Goal: Task Accomplishment & Management: Manage account settings

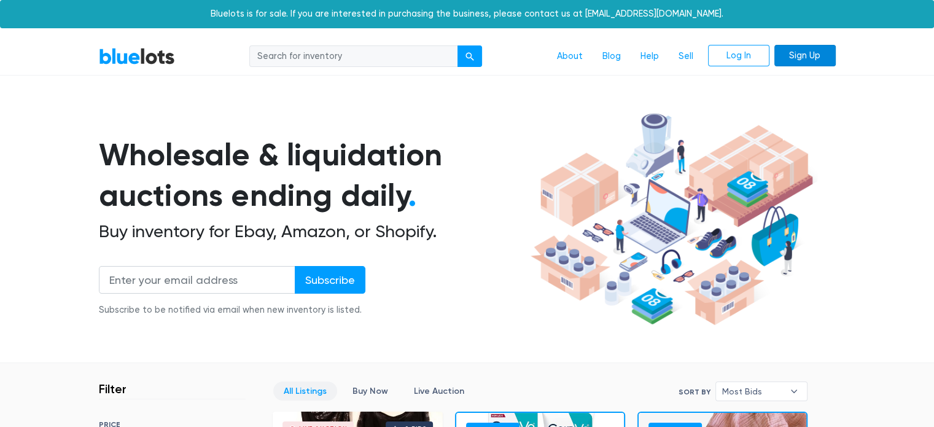
click at [810, 65] on link "Sign Up" at bounding box center [805, 56] width 61 height 22
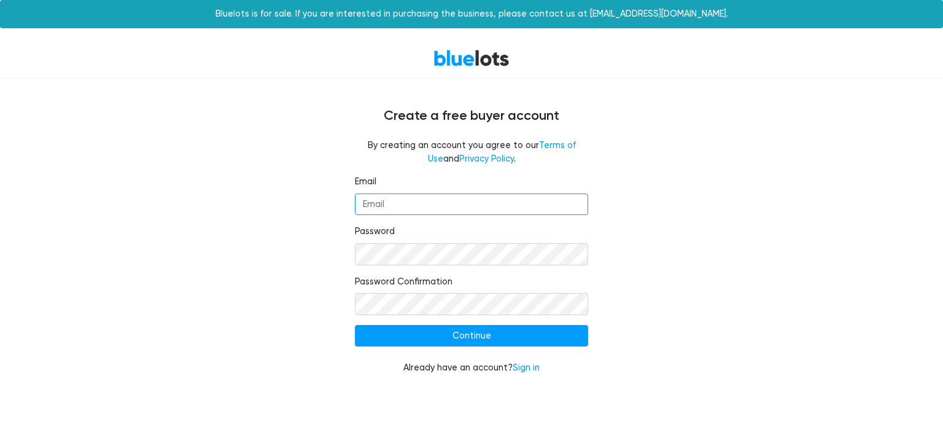
click at [528, 206] on input "Email" at bounding box center [471, 204] width 233 height 22
type input "ju"
click at [528, 371] on link "Sign in" at bounding box center [526, 367] width 27 height 10
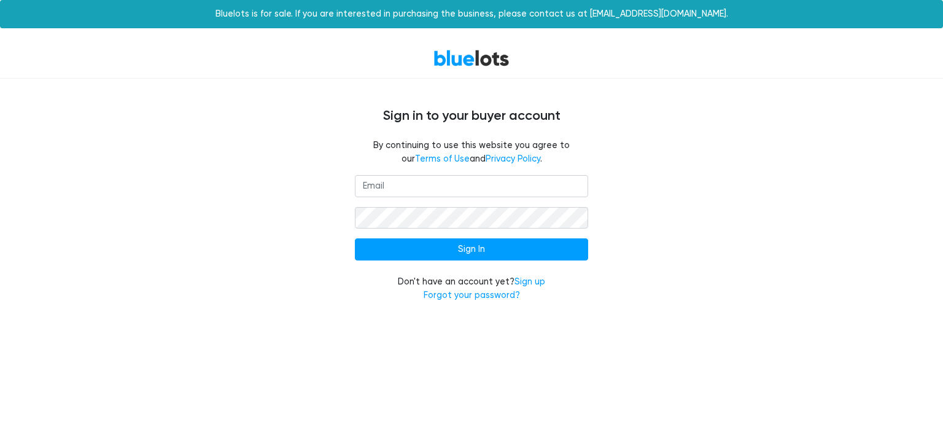
click at [439, 183] on input "email" at bounding box center [471, 186] width 233 height 22
type input "julan.liquidation@gmail.com"
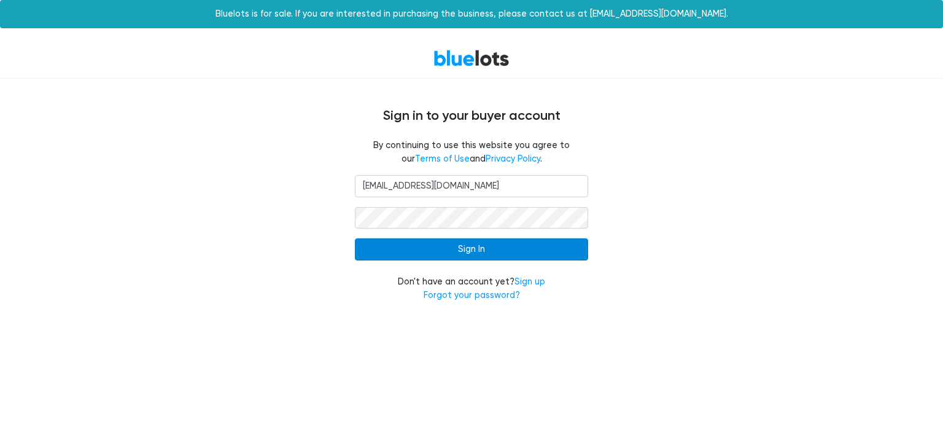
click at [469, 257] on input "Sign In" at bounding box center [471, 249] width 233 height 22
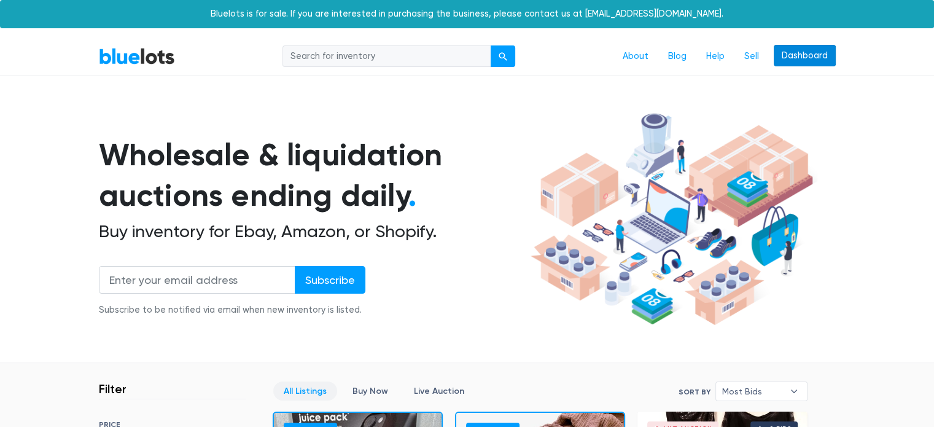
click at [821, 58] on link "Dashboard" at bounding box center [805, 56] width 62 height 22
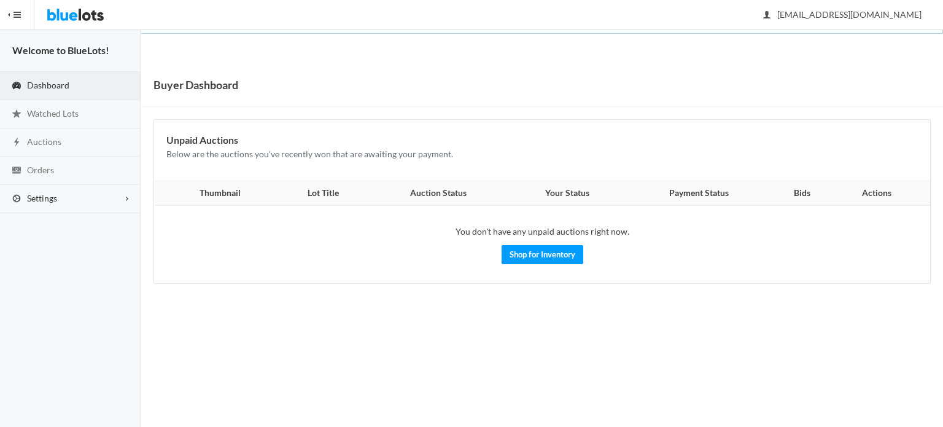
click at [45, 200] on span "Settings" at bounding box center [42, 198] width 30 height 10
click at [56, 225] on span "Buyer Profile Incomplete" at bounding box center [52, 224] width 50 height 10
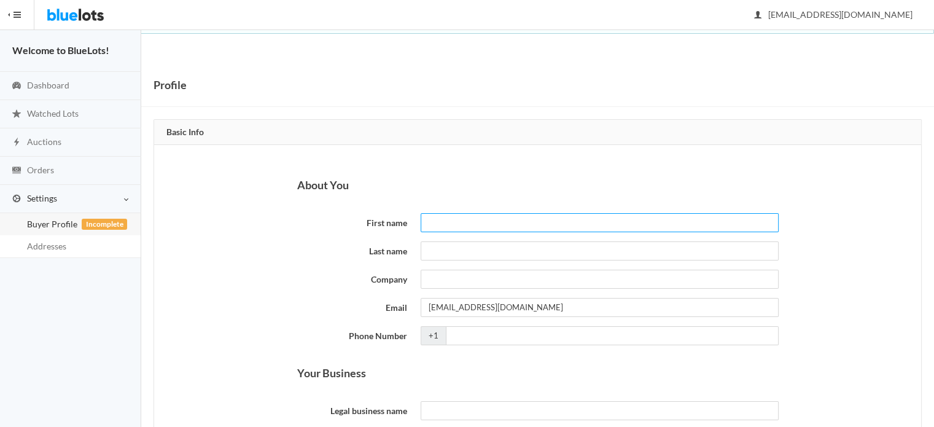
click at [590, 215] on input "First name" at bounding box center [600, 222] width 358 height 19
type input "ayat"
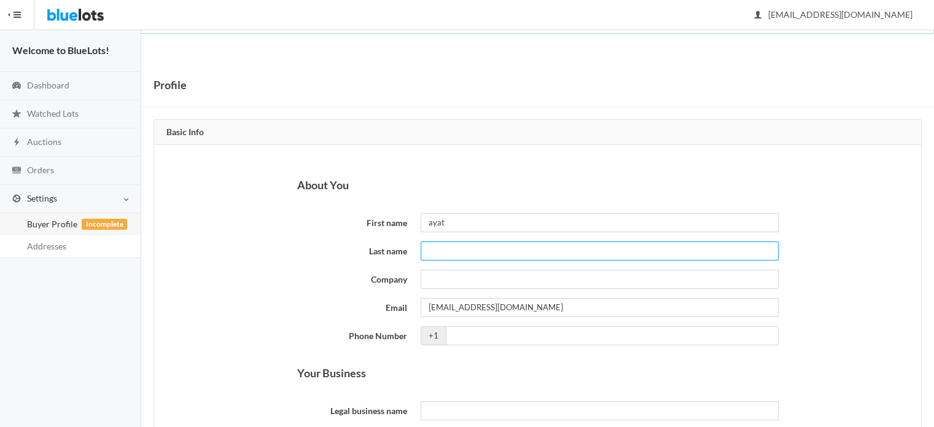
click at [579, 248] on input "Last name" at bounding box center [600, 250] width 358 height 19
type input "abdallah"
click at [550, 271] on input "Company" at bounding box center [600, 279] width 358 height 19
type input "julan liquidation"
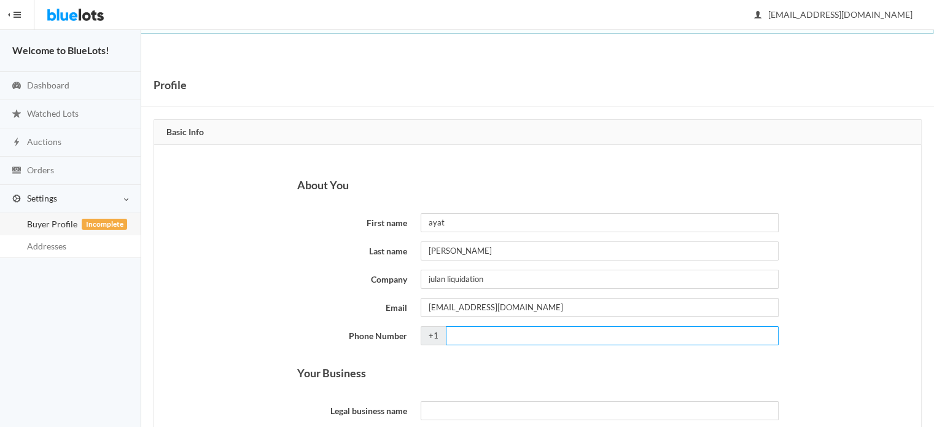
click at [521, 332] on input "Phone Number" at bounding box center [612, 335] width 333 height 19
type input "7079781727"
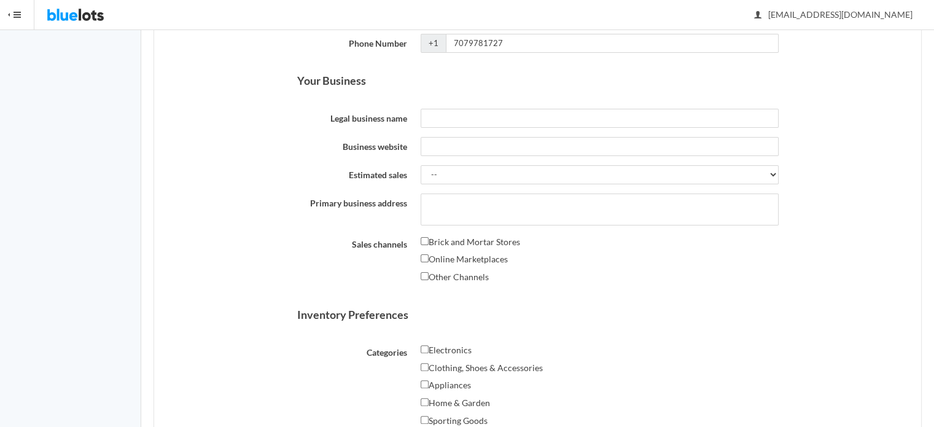
scroll to position [295, 0]
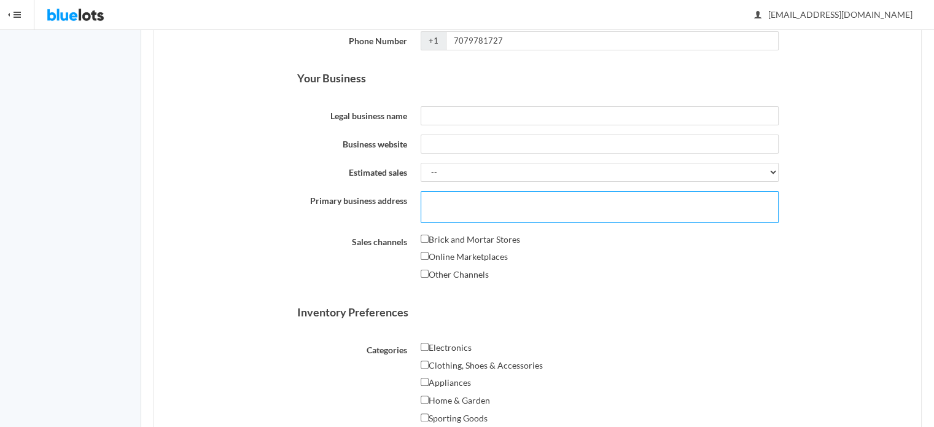
click at [549, 213] on textarea "Primary business address" at bounding box center [600, 207] width 358 height 32
type textarea "971 SANTA ANA DR"
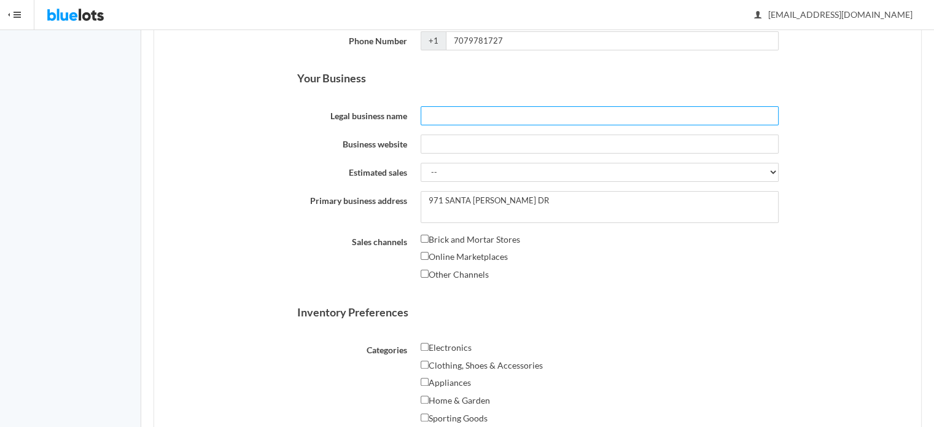
click at [519, 110] on input "Legal business name" at bounding box center [600, 115] width 358 height 19
click at [424, 254] on input "Online Marketplaces" at bounding box center [425, 256] width 8 height 8
checkbox input "true"
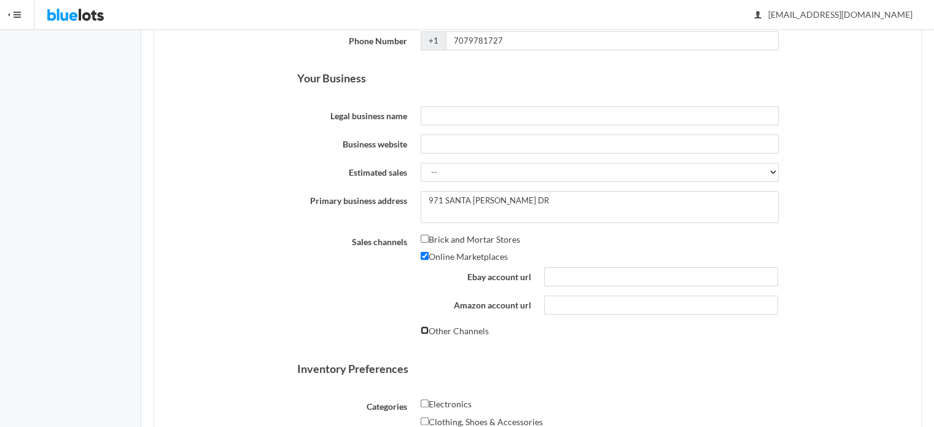
click at [423, 327] on input "Other Channels" at bounding box center [425, 330] width 8 height 8
checkbox input "true"
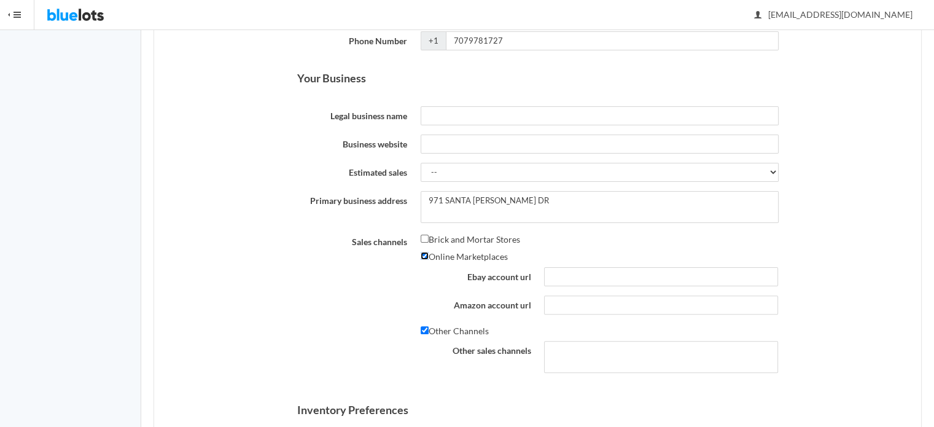
click at [427, 252] on input "Online Marketplaces" at bounding box center [425, 256] width 8 height 8
checkbox input "false"
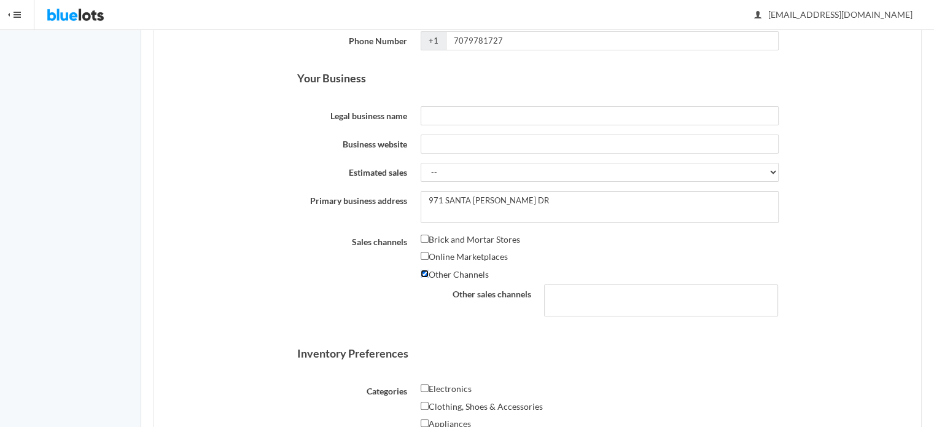
click at [425, 275] on input "Other Channels" at bounding box center [425, 274] width 8 height 8
checkbox input "false"
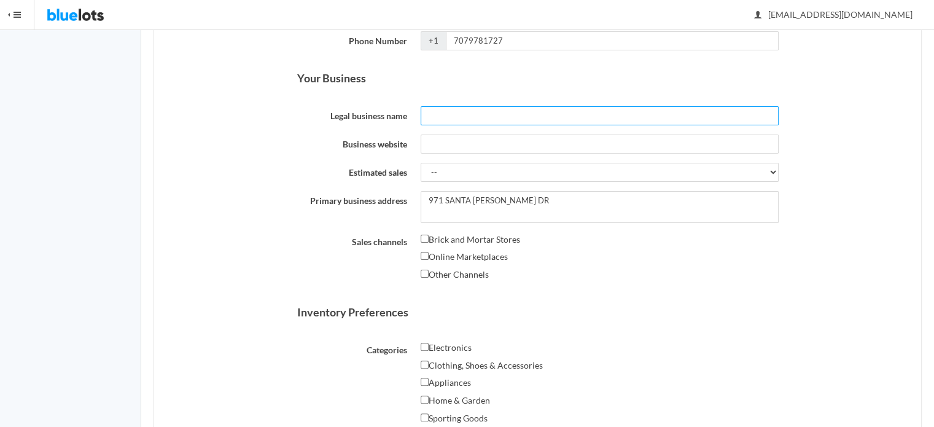
click at [435, 122] on input "Legal business name" at bounding box center [600, 115] width 358 height 19
type input "julan liqudation"
click at [832, 190] on div "About You First name ayat Last name abdallah Company julan liquidation Email ju…" at bounding box center [537, 295] width 767 height 891
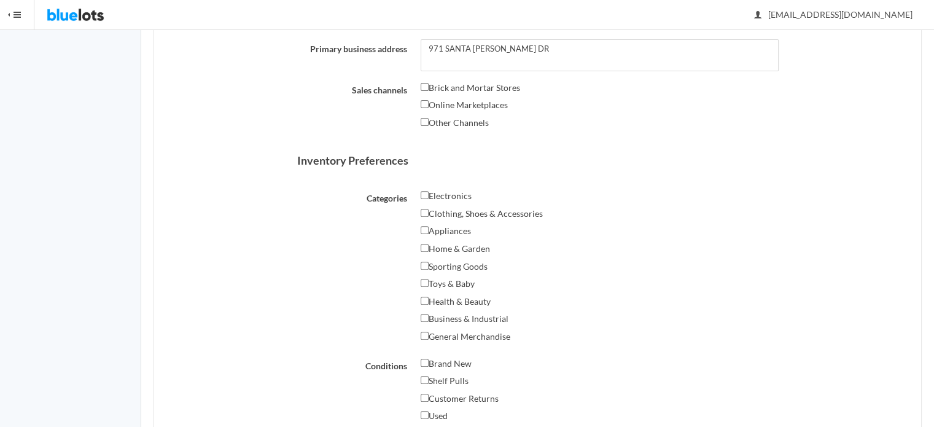
scroll to position [541, 0]
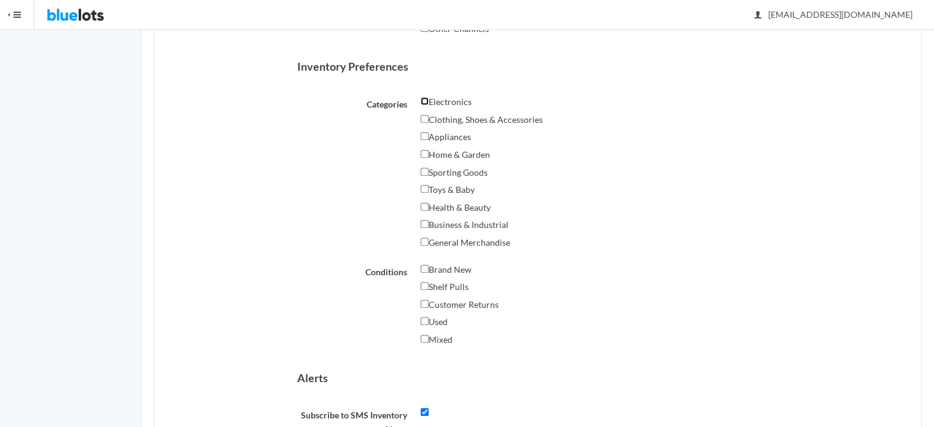
click at [423, 101] on input "Electronics" at bounding box center [425, 101] width 8 height 8
checkbox input "true"
click at [426, 117] on input "Clothing, Shoes & Accessories" at bounding box center [425, 119] width 8 height 8
checkbox input "true"
click at [424, 135] on input "Appliances" at bounding box center [425, 136] width 8 height 8
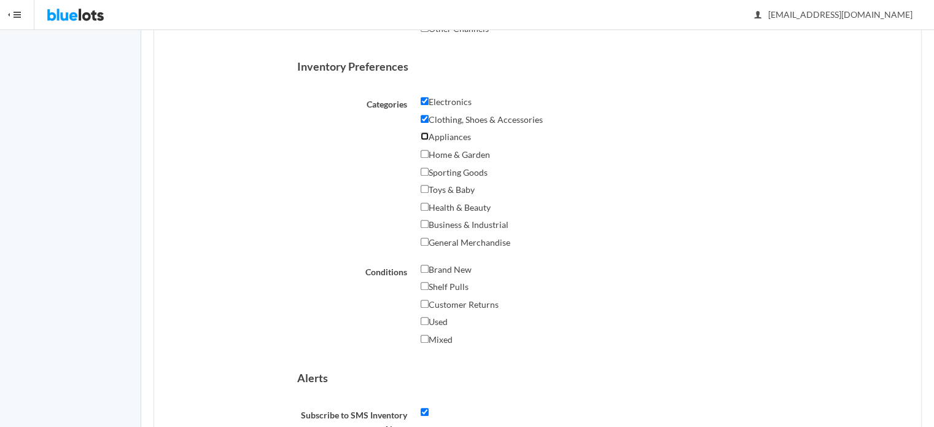
checkbox input "true"
click at [424, 152] on input "Home & Garden" at bounding box center [425, 154] width 8 height 8
checkbox input "true"
click at [424, 170] on input "Sporting Goods" at bounding box center [425, 172] width 8 height 8
checkbox input "true"
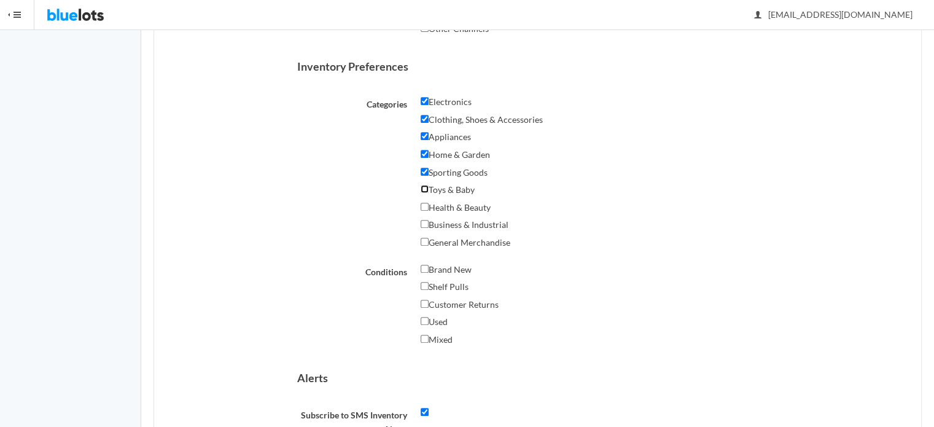
click at [424, 188] on input "Toys & Baby" at bounding box center [425, 189] width 8 height 8
checkbox input "true"
click at [423, 205] on input "Health & Beauty" at bounding box center [425, 207] width 8 height 8
checkbox input "true"
click at [423, 225] on input "Business & Industrial" at bounding box center [425, 224] width 8 height 8
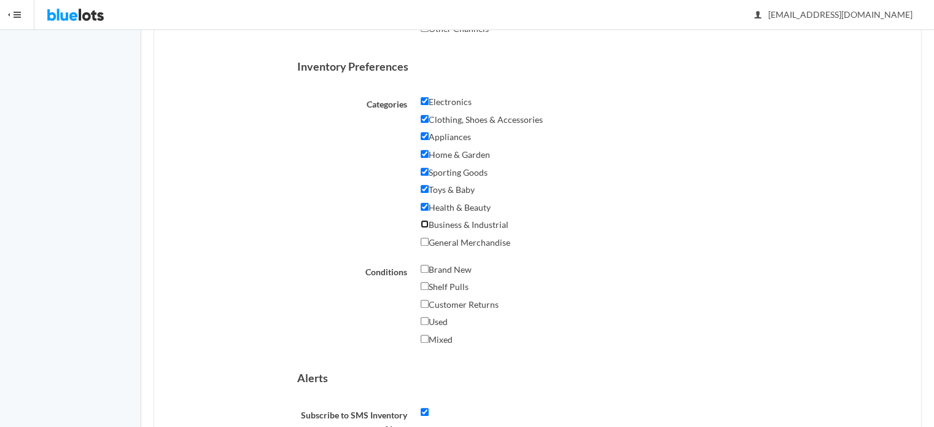
checkbox input "true"
click at [423, 241] on input "General Merchandise" at bounding box center [425, 242] width 8 height 8
checkbox input "true"
click at [424, 267] on input "Brand New" at bounding box center [425, 269] width 8 height 8
checkbox input "true"
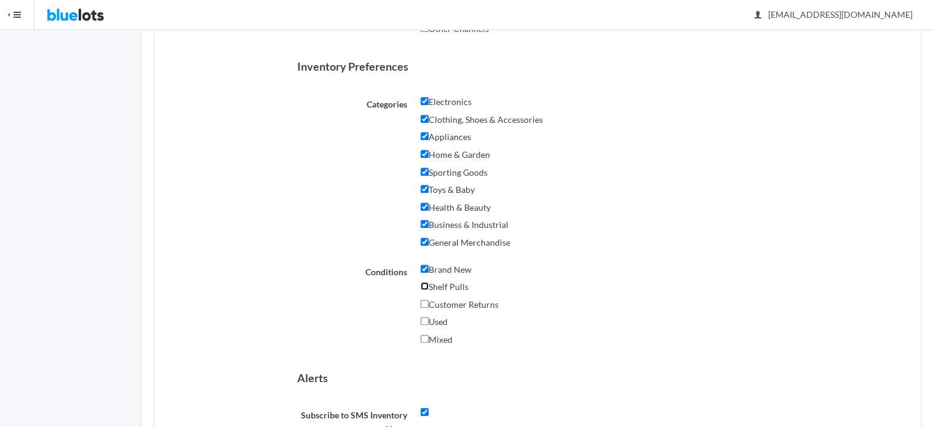
click at [423, 285] on input "Shelf Pulls" at bounding box center [425, 286] width 8 height 8
checkbox input "true"
click at [424, 302] on input "Customer Returns" at bounding box center [425, 304] width 8 height 8
checkbox input "true"
click at [424, 320] on input "Used" at bounding box center [425, 321] width 8 height 8
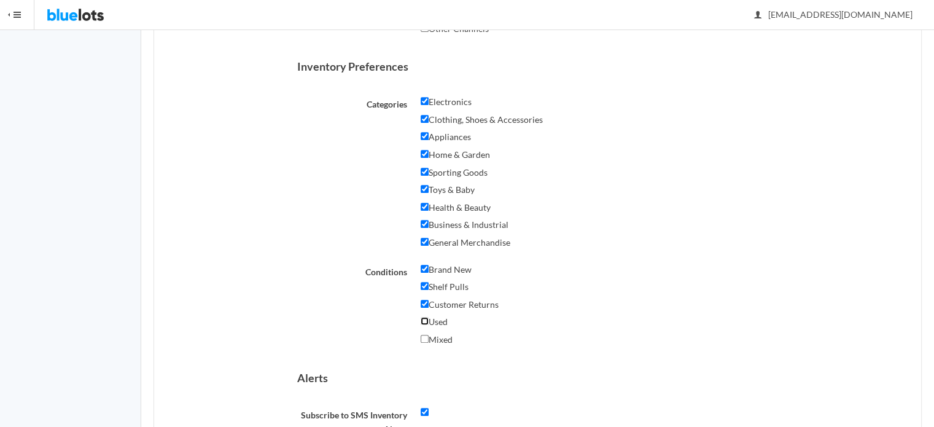
checkbox input "true"
click at [423, 337] on input "Mixed" at bounding box center [425, 339] width 8 height 8
checkbox input "true"
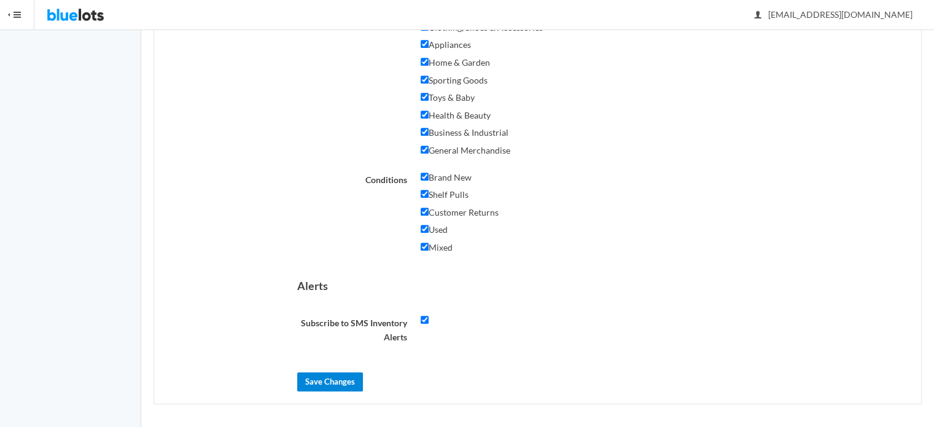
click at [325, 380] on input "Save Changes" at bounding box center [330, 381] width 66 height 19
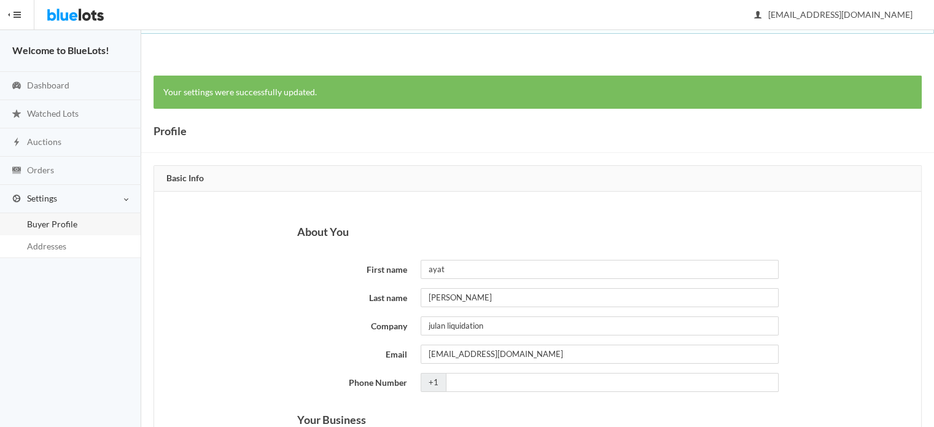
click at [61, 12] on img at bounding box center [76, 14] width 58 height 29
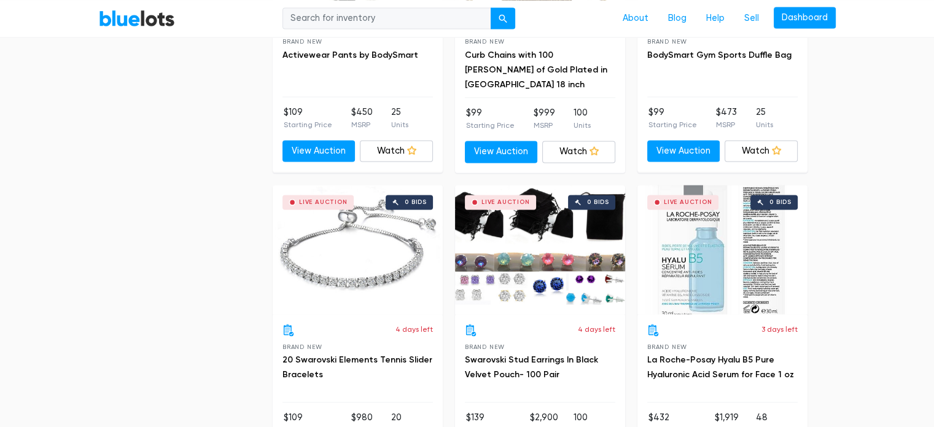
scroll to position [1767, 0]
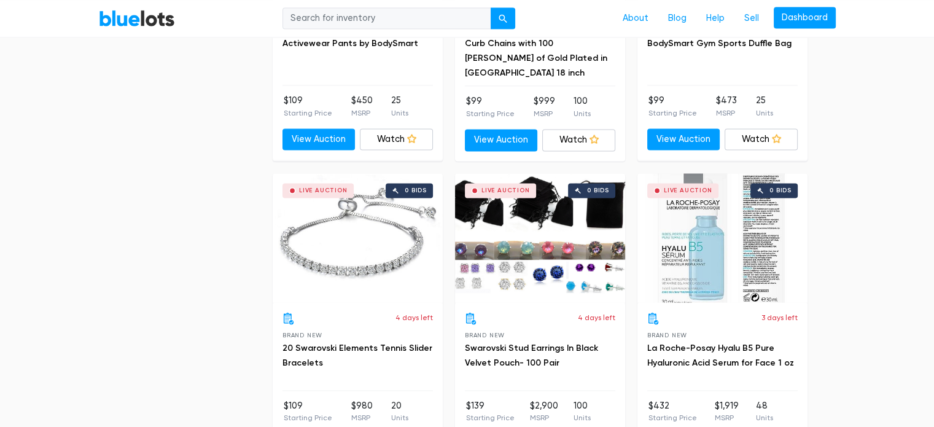
click at [381, 250] on div "Live Auction 0 bids" at bounding box center [358, 237] width 170 height 129
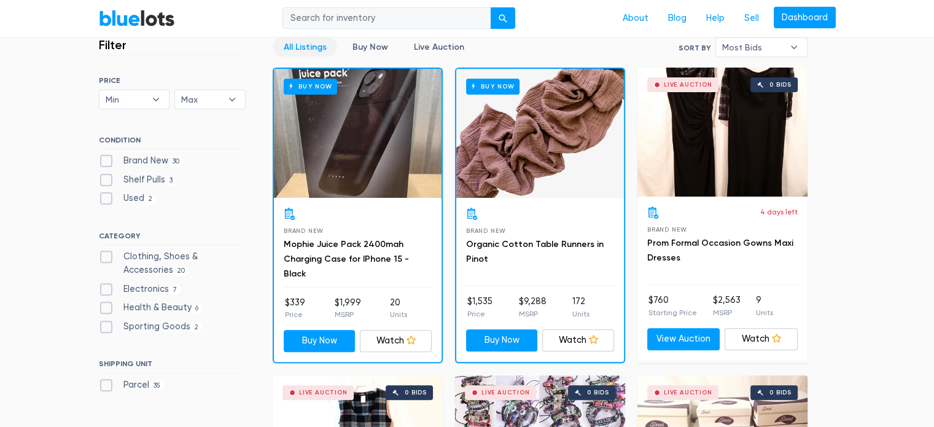
scroll to position [369, 0]
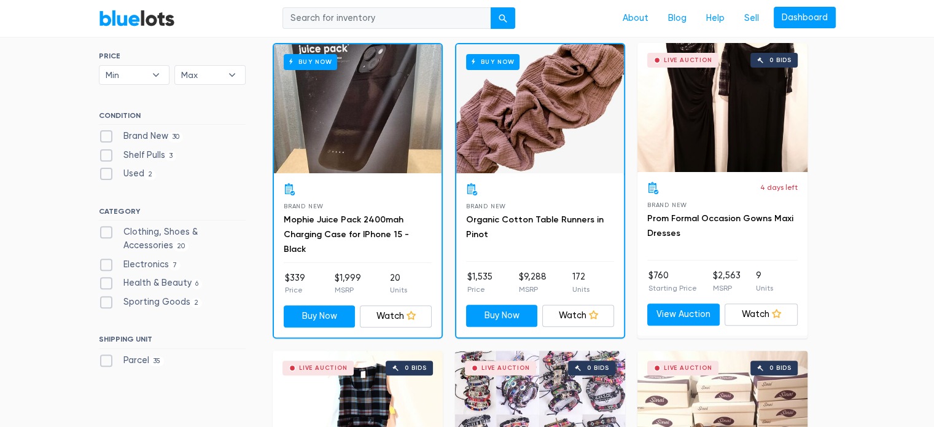
click at [99, 235] on label "Clothing, Shoes & Accessories 20" at bounding box center [172, 238] width 147 height 26
click at [99, 233] on Accessories"] "Clothing, Shoes & Accessories 20" at bounding box center [103, 229] width 8 height 8
checkbox Accessories"] "true"
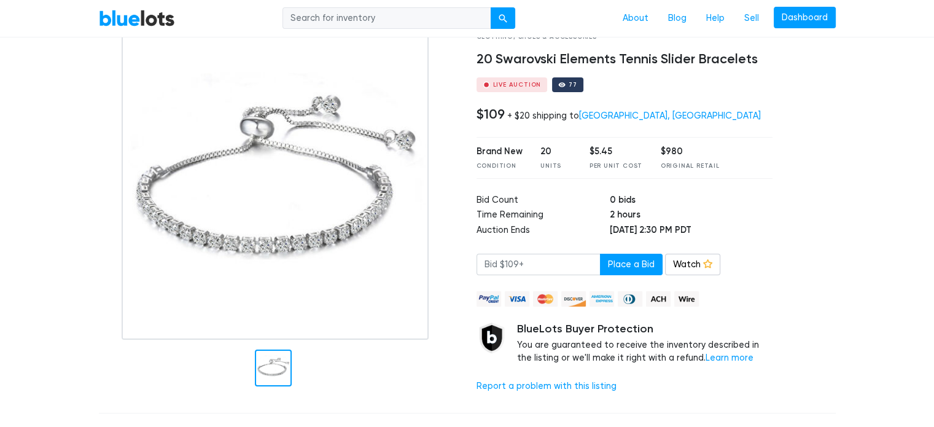
scroll to position [80, 0]
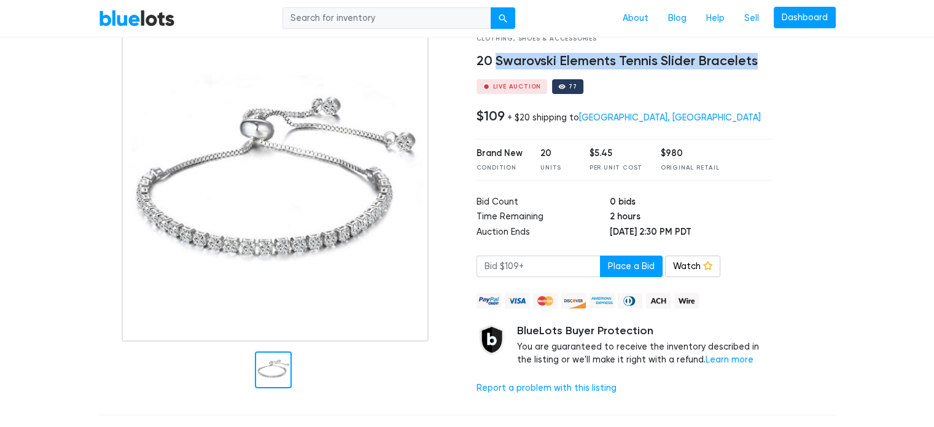
drag, startPoint x: 494, startPoint y: 61, endPoint x: 756, endPoint y: 58, distance: 262.3
click at [756, 58] on h4 "20 Swarovski Elements Tennis Slider Bracelets" at bounding box center [625, 61] width 297 height 16
copy h4 "Swarovski Elements Tennis Slider Bracelets"
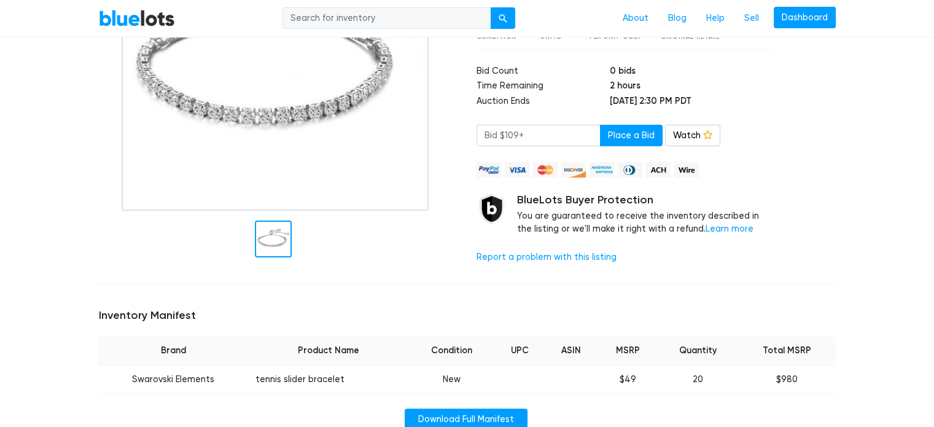
scroll to position [0, 0]
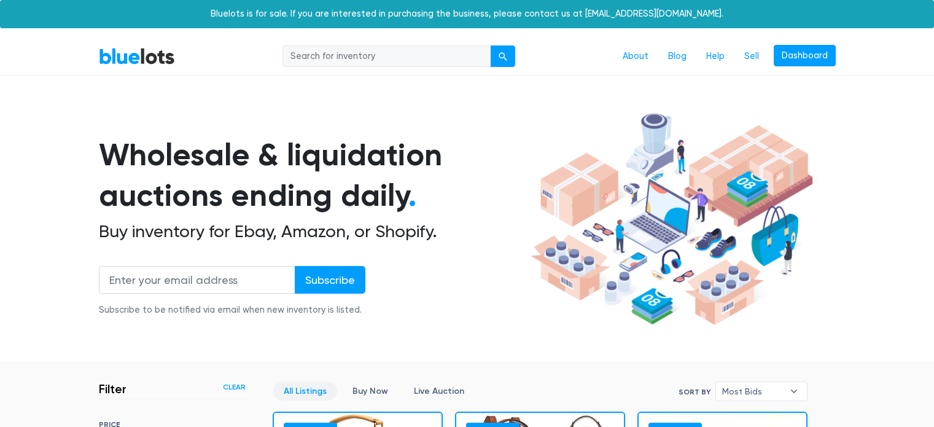
scroll to position [330, 0]
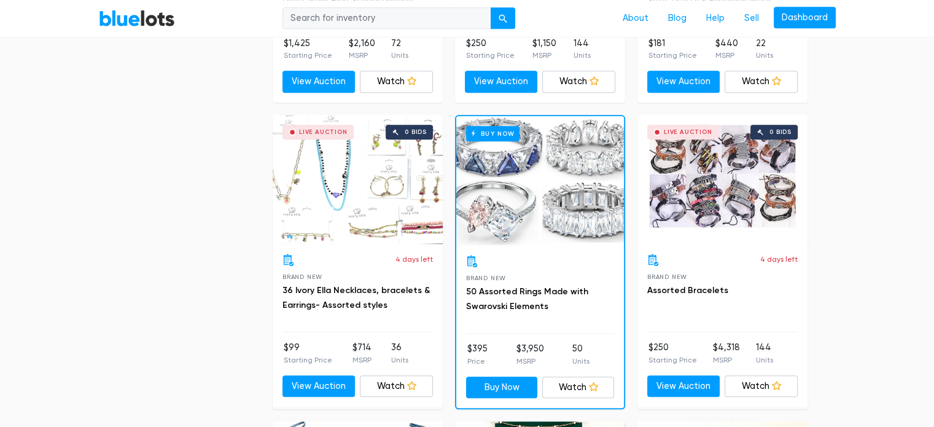
scroll to position [1215, 0]
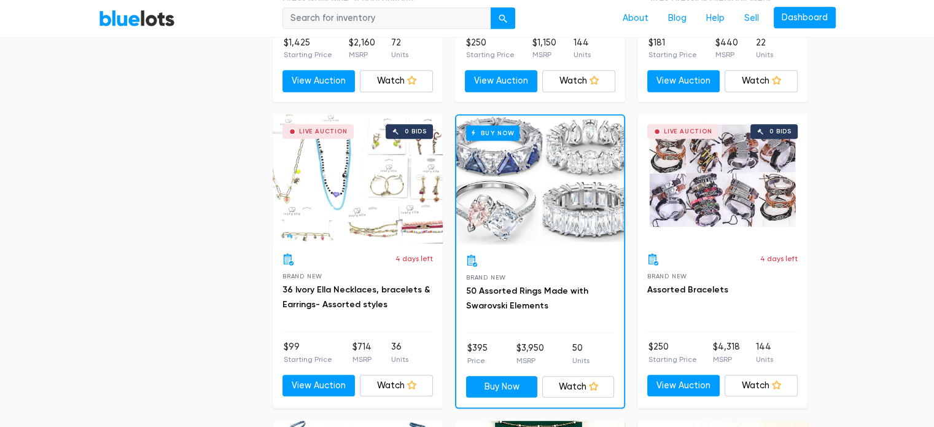
click at [509, 188] on div "Buy Now" at bounding box center [540, 179] width 168 height 129
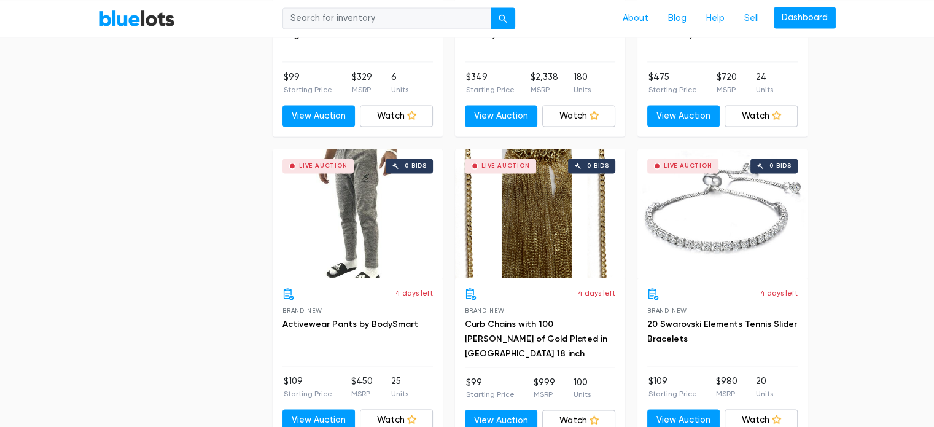
scroll to position [1812, 0]
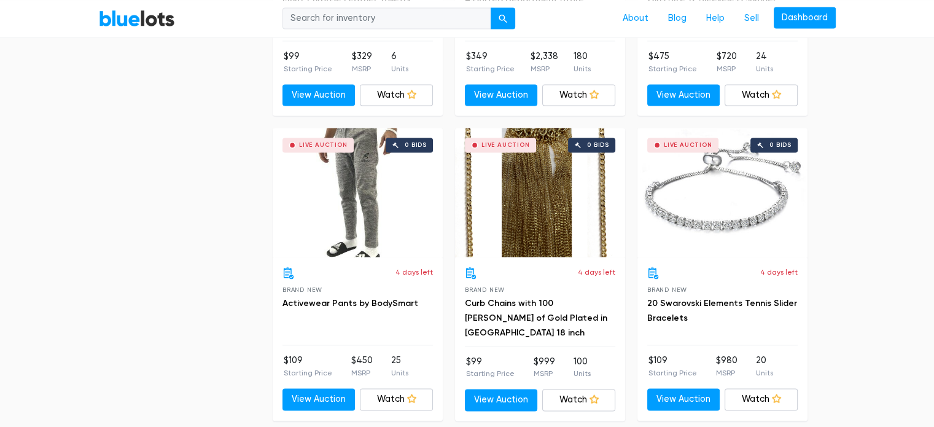
click at [708, 219] on div "Live Auction 0 bids" at bounding box center [723, 192] width 170 height 129
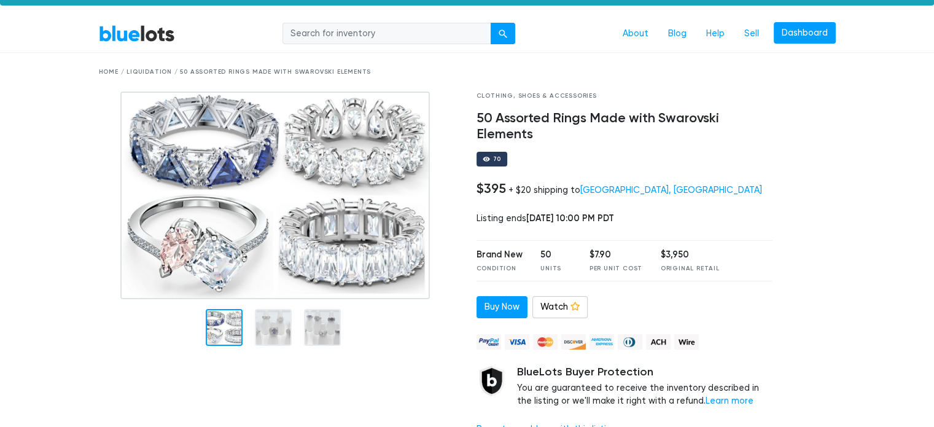
scroll to position [25, 0]
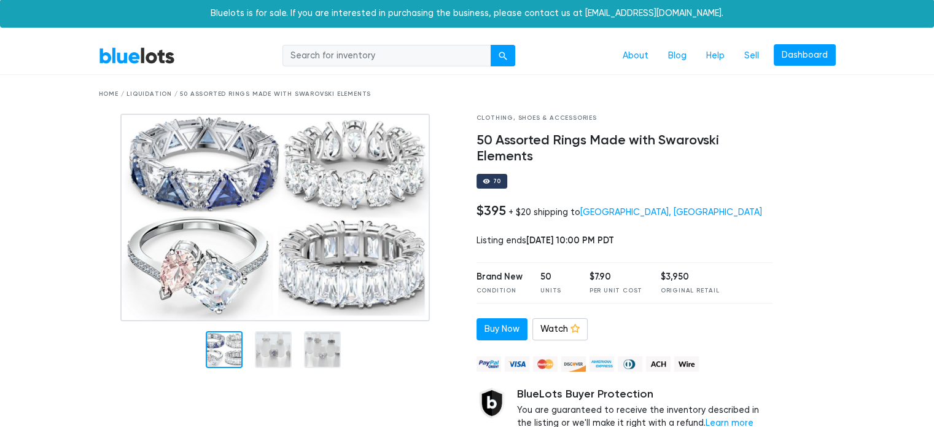
scroll to position [0, 0]
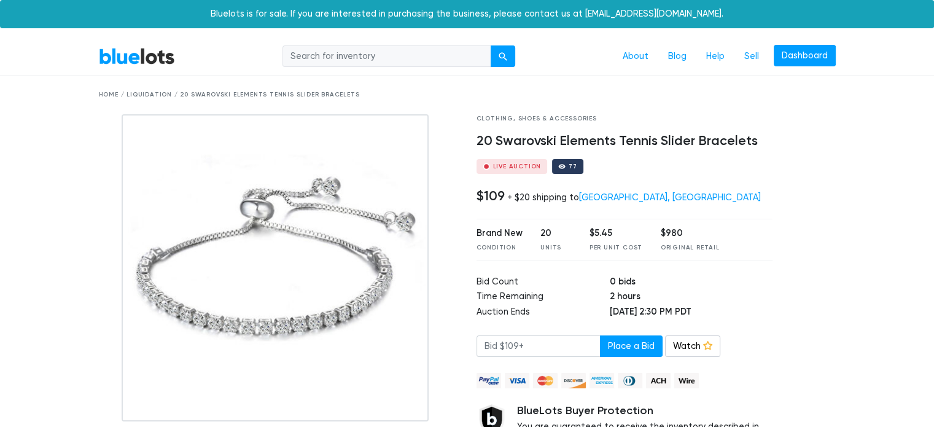
click at [813, 283] on div at bounding box center [813, 299] width 63 height 370
